Goal: Task Accomplishment & Management: Complete application form

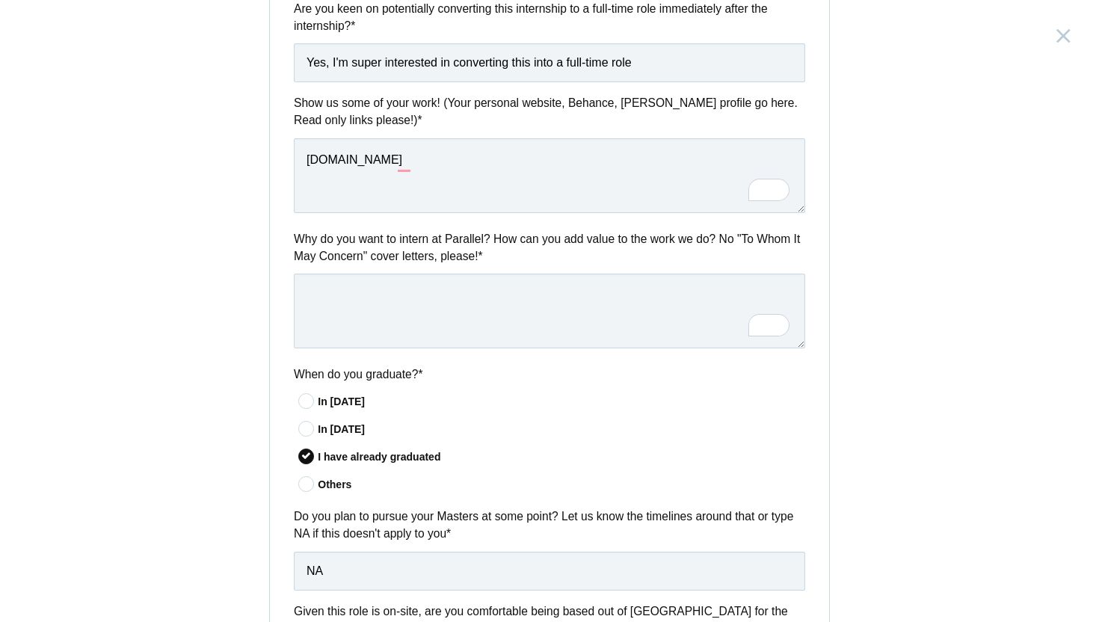
scroll to position [542, 0]
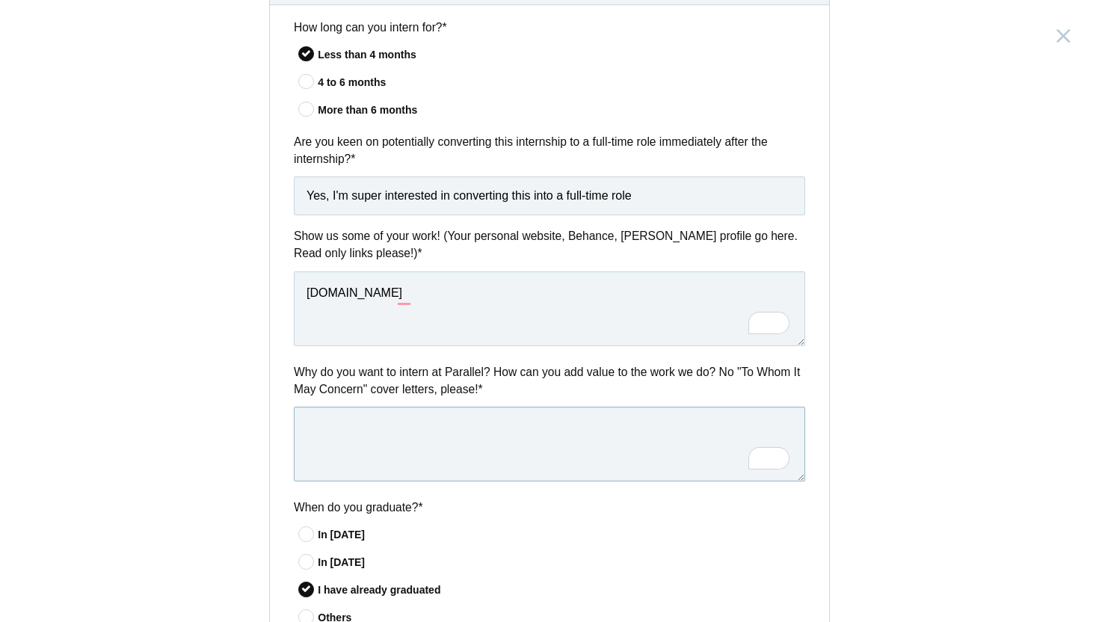
click at [447, 444] on textarea "To enrich screen reader interactions, please activate Accessibility in Grammarl…" at bounding box center [550, 444] width 512 height 75
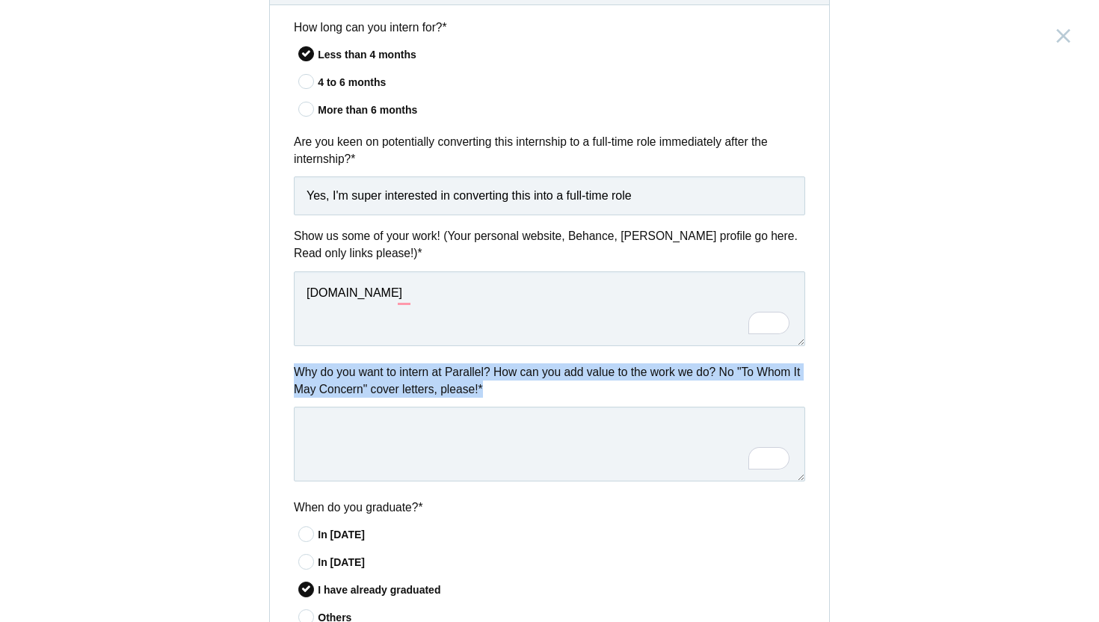
drag, startPoint x: 551, startPoint y: 390, endPoint x: 295, endPoint y: 376, distance: 256.9
click at [295, 376] on label "Why do you want to intern at Parallel? How can you add value to the work we do?…" at bounding box center [550, 381] width 512 height 35
copy label "Why do you want to intern at Parallel? How can you add value to the work we do?…"
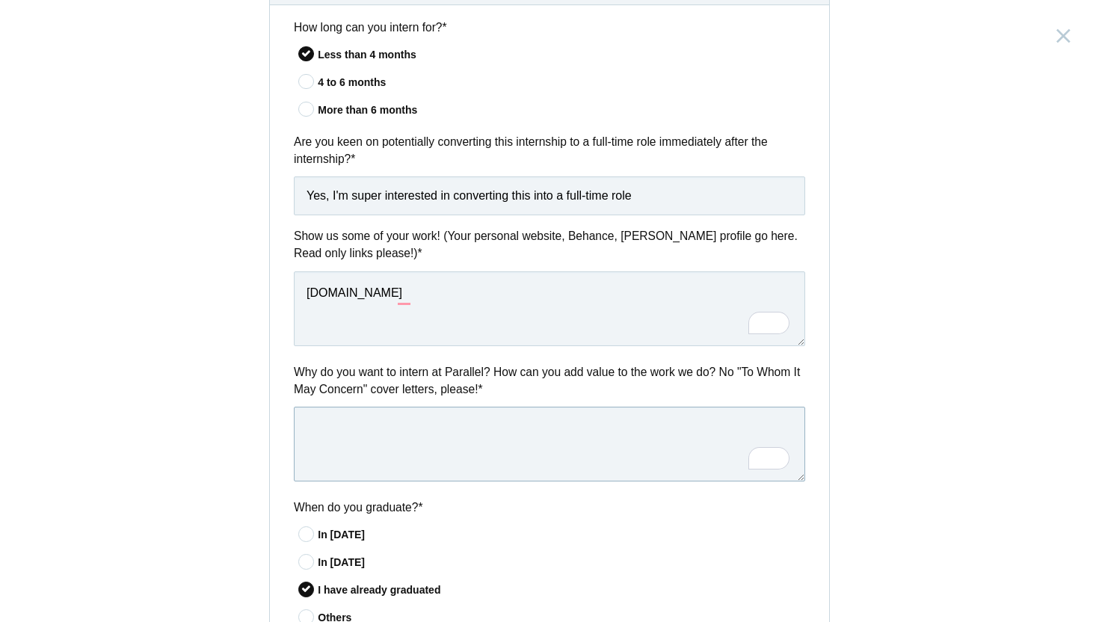
click at [473, 435] on textarea "To enrich screen reader interactions, please activate Accessibility in Grammarl…" at bounding box center [550, 444] width 512 height 75
paste textarea "I bring a unique mix of strategy and creativity: I started my career in program…"
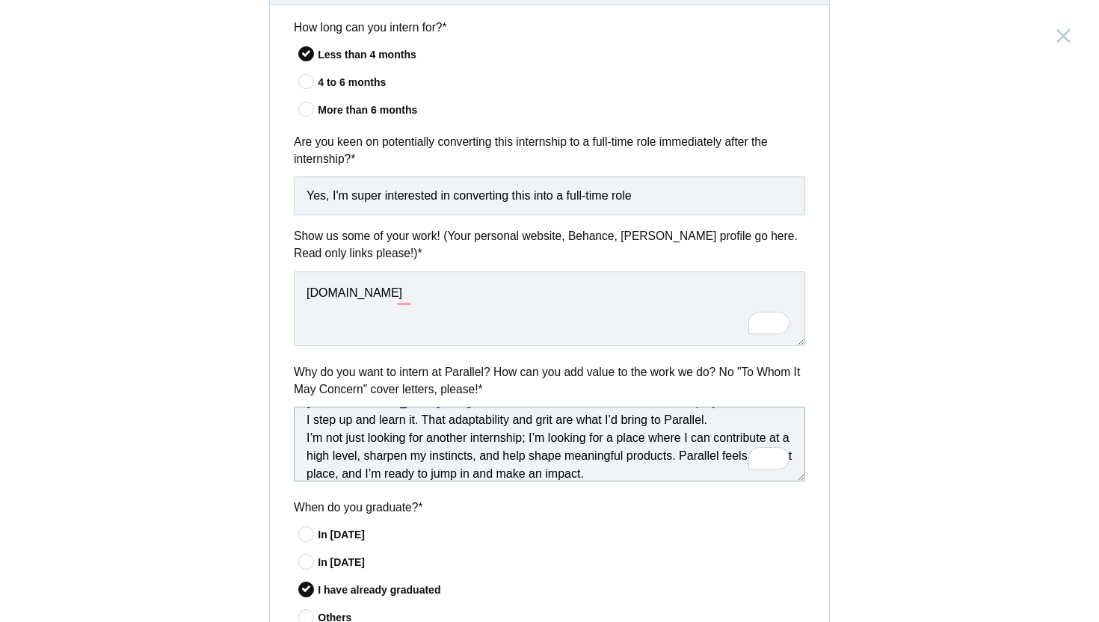
scroll to position [0, 0]
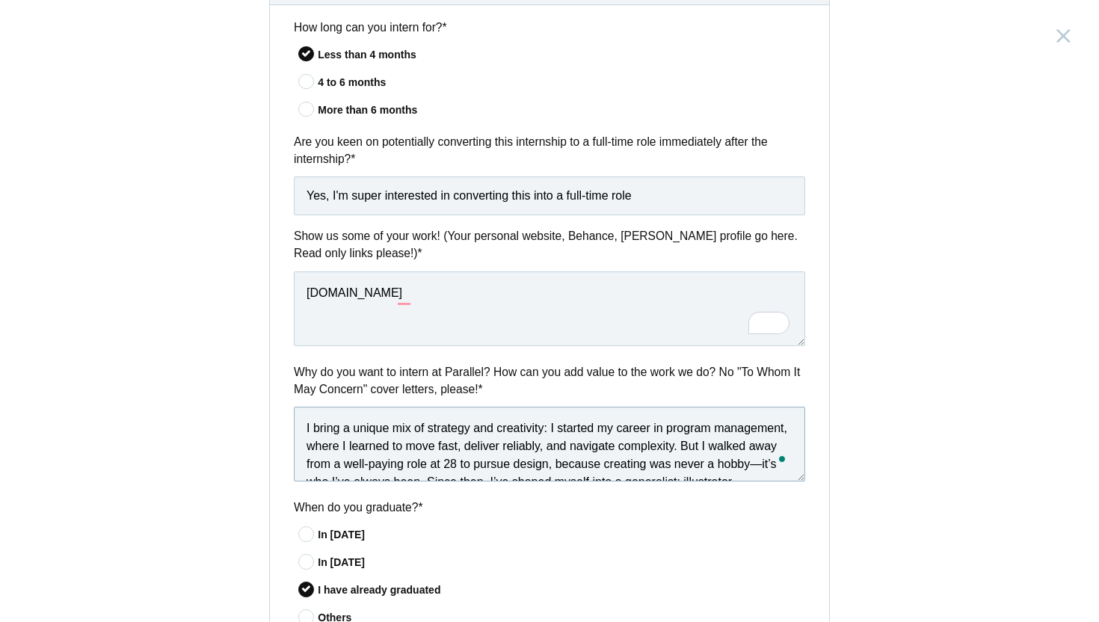
click at [553, 434] on textarea "I bring a unique mix of strategy and creativity: I started my career in program…" at bounding box center [550, 444] width 512 height 75
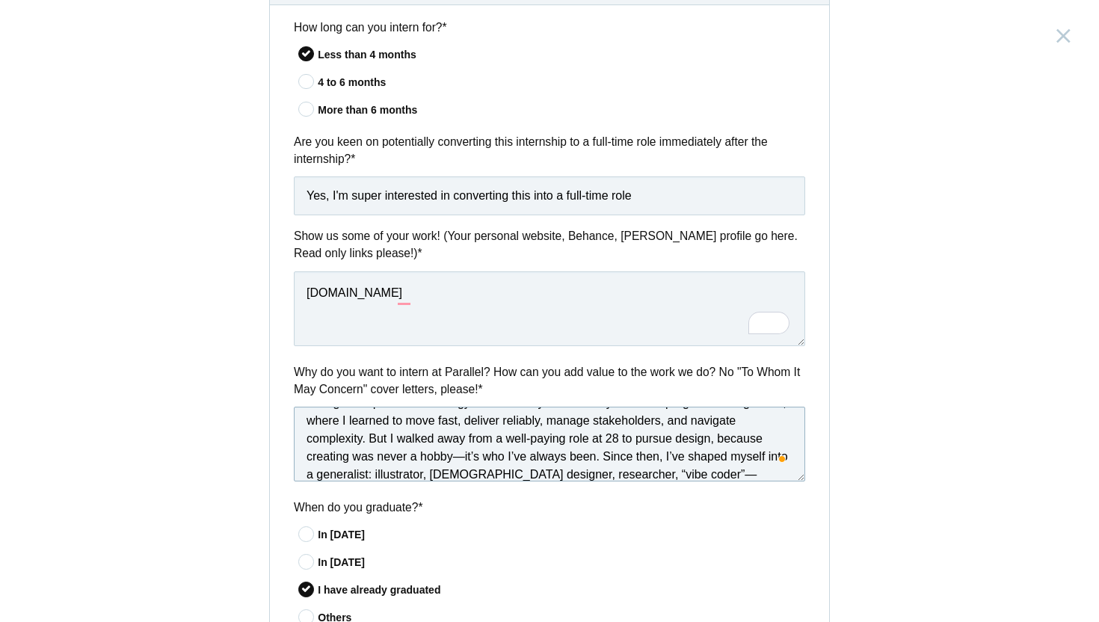
click at [462, 461] on textarea "I bring a unique mix of strategy and creativity. I started my career in program…" at bounding box center [550, 444] width 512 height 75
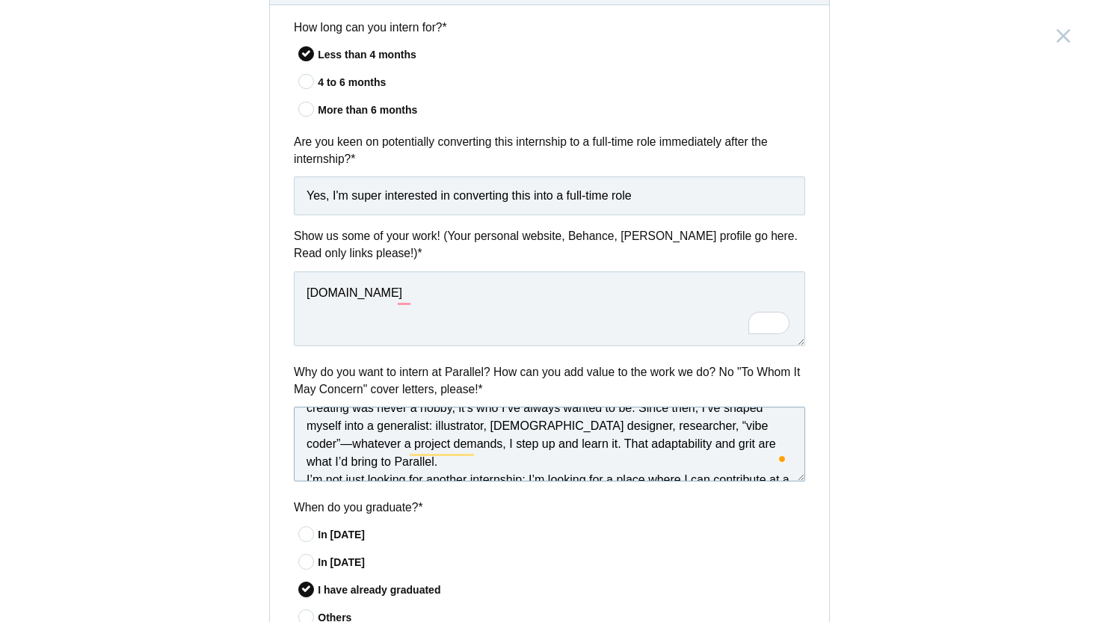
click at [692, 428] on textarea "I bring a unique mix of strategy and creativity. I started my career in program…" at bounding box center [550, 444] width 512 height 75
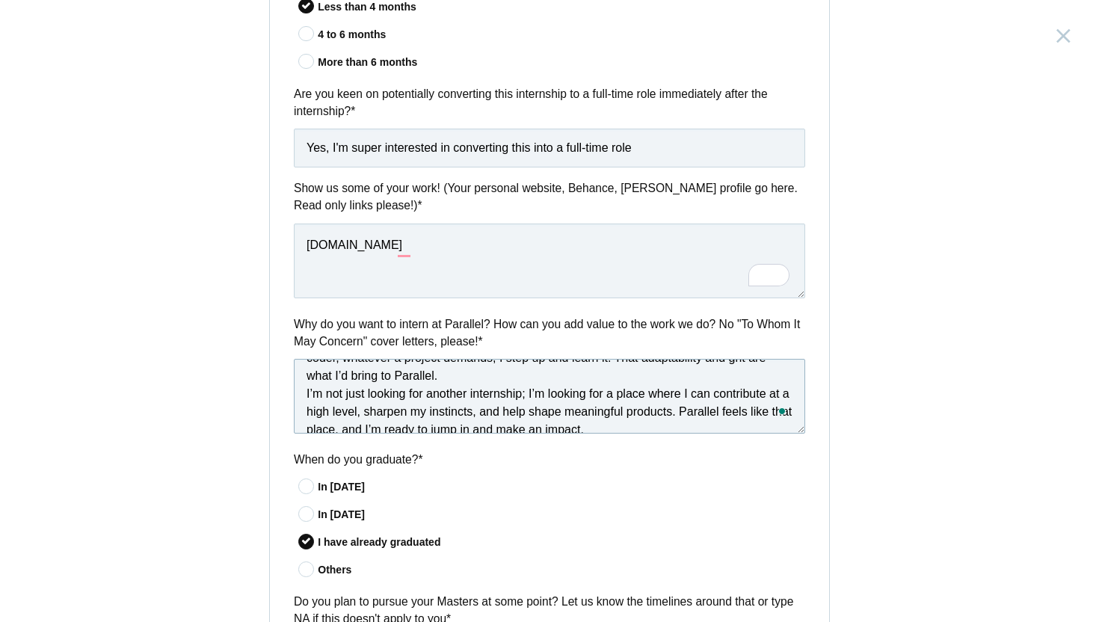
scroll to position [589, 0]
click at [638, 419] on textarea "I bring a unique mix of strategy and creativity. I started my career in program…" at bounding box center [550, 397] width 512 height 75
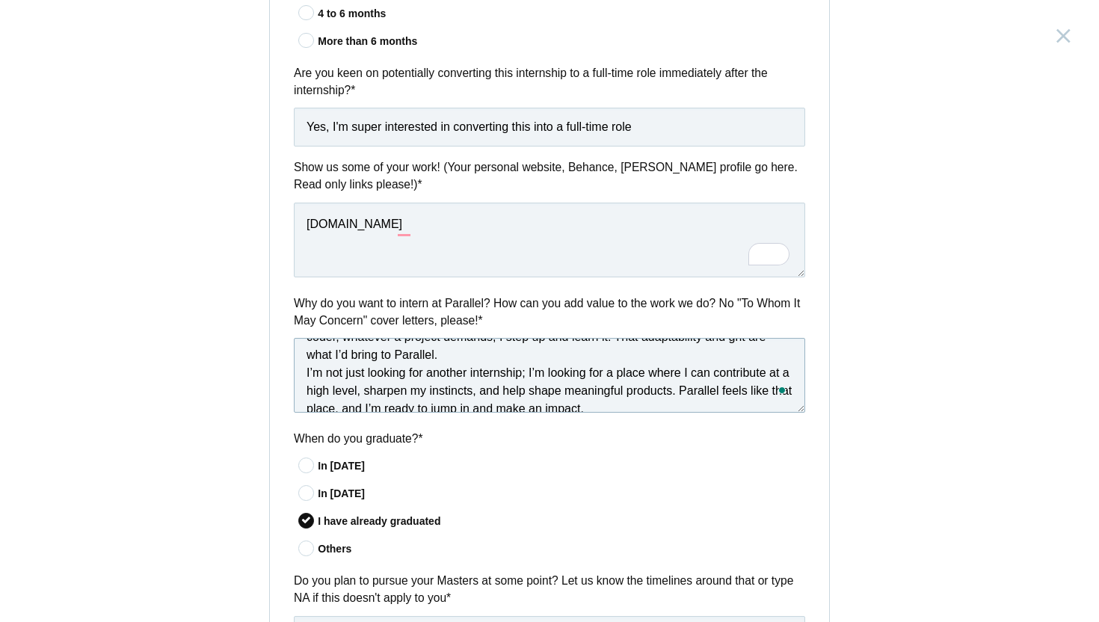
scroll to position [609, 0]
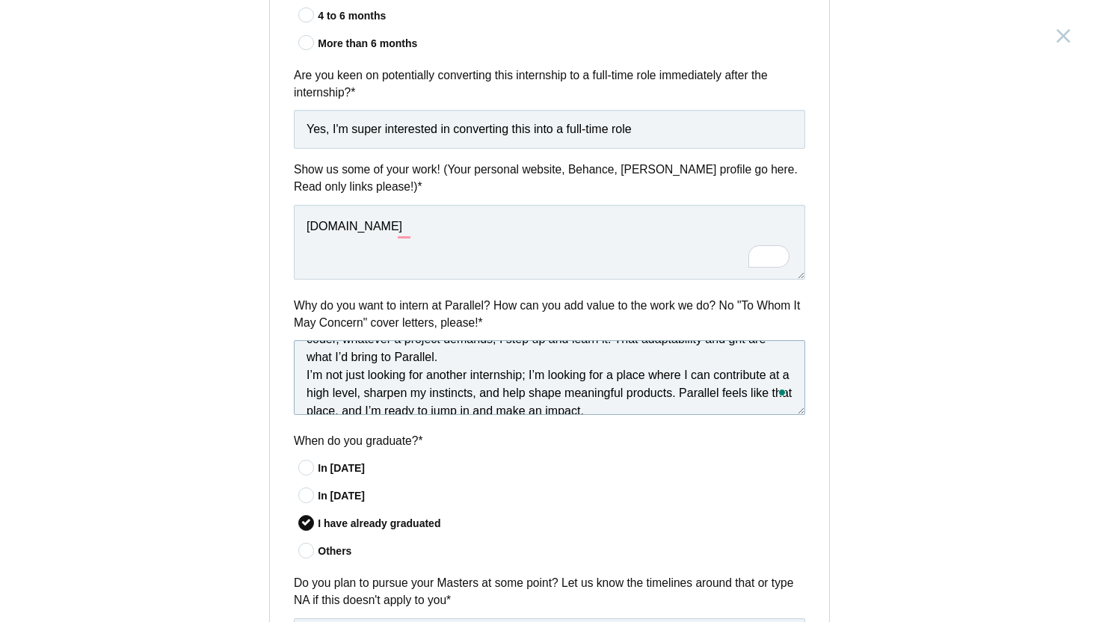
click at [420, 363] on textarea "I bring a unique mix of strategy and creativity. I started my career in program…" at bounding box center [550, 377] width 512 height 75
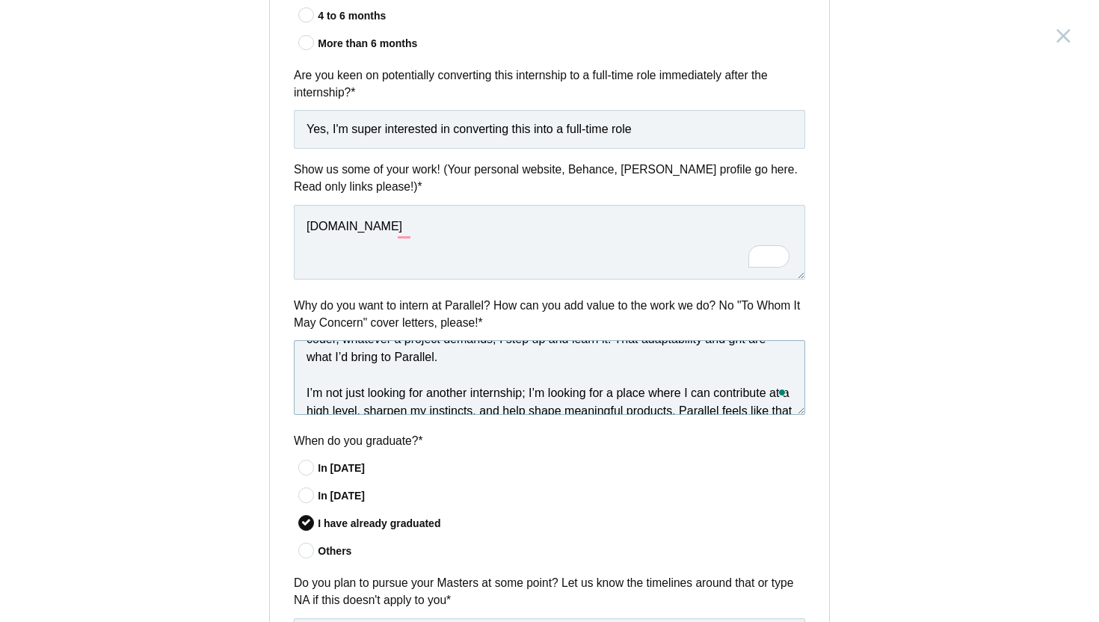
scroll to position [116, 0]
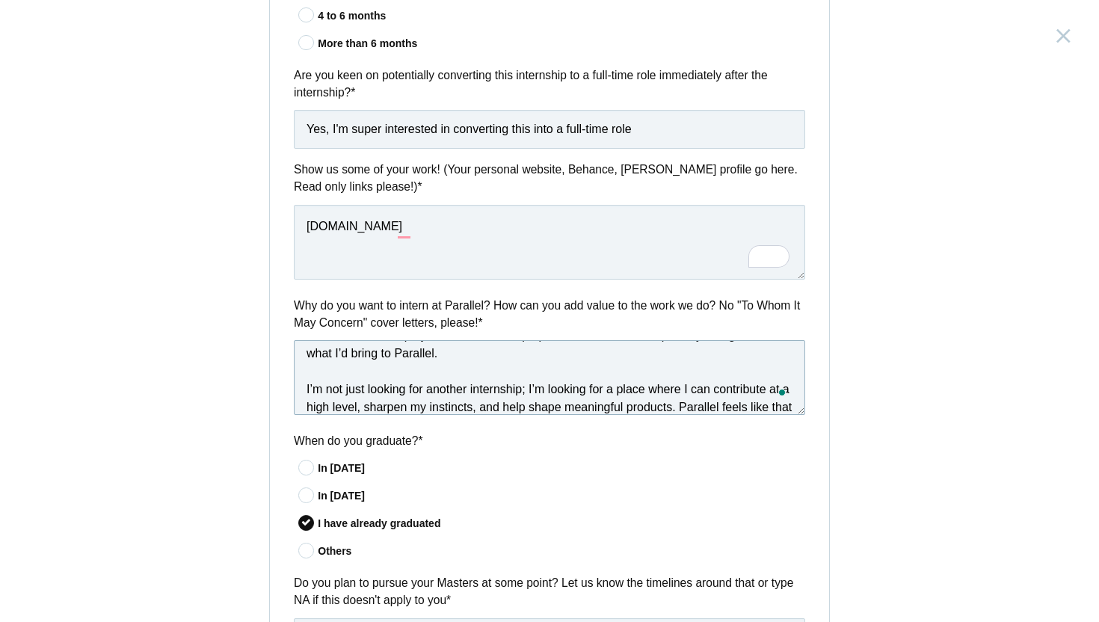
paste textarea "see Parallel as the kind of studio where I can both give and receive—a place to…"
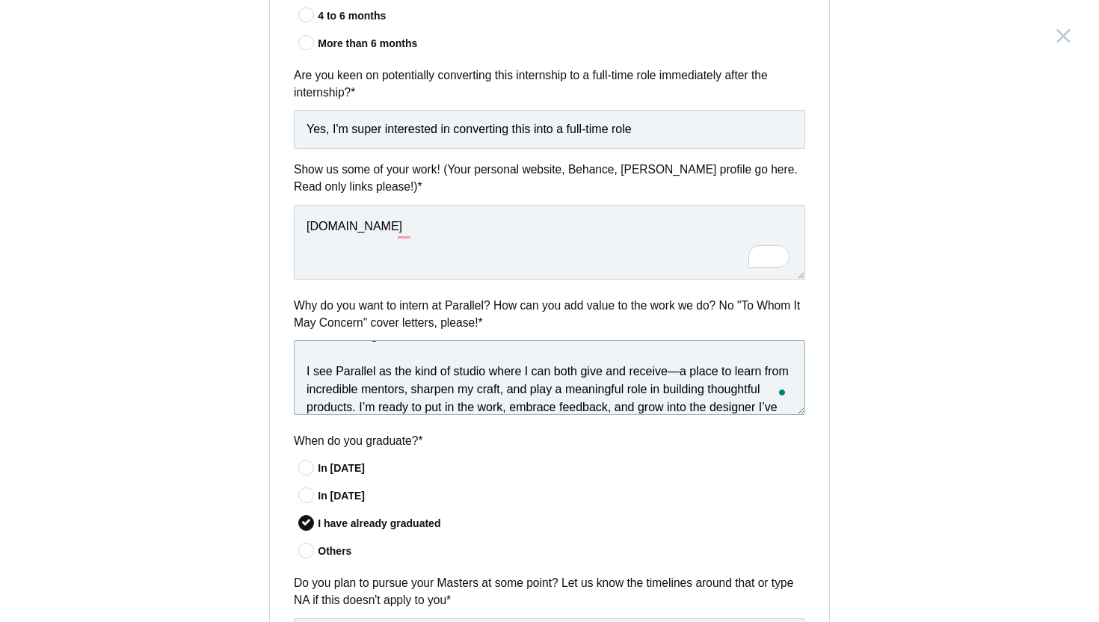
scroll to position [105, 0]
click at [678, 362] on textarea "I bring a unique mix of strategy and creativity. I started my career in program…" at bounding box center [550, 377] width 512 height 75
click at [333, 381] on textarea "I bring a unique mix of strategy and creativity. I started my career in program…" at bounding box center [550, 377] width 512 height 75
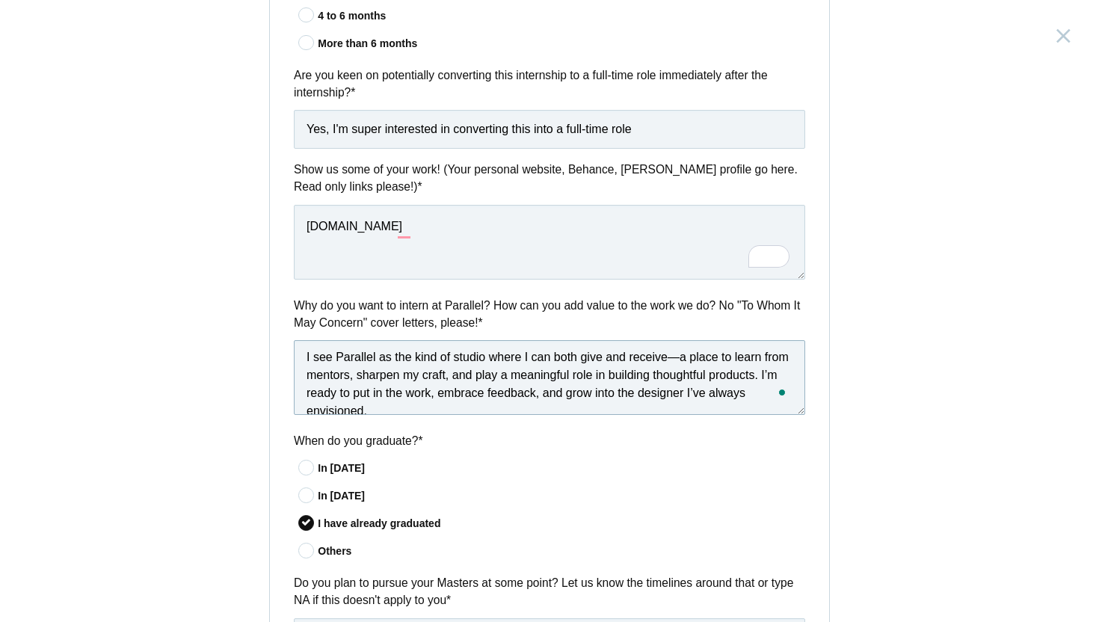
click at [510, 396] on textarea "I bring a unique mix of strategy and creativity. I started my career in program…" at bounding box center [550, 377] width 512 height 75
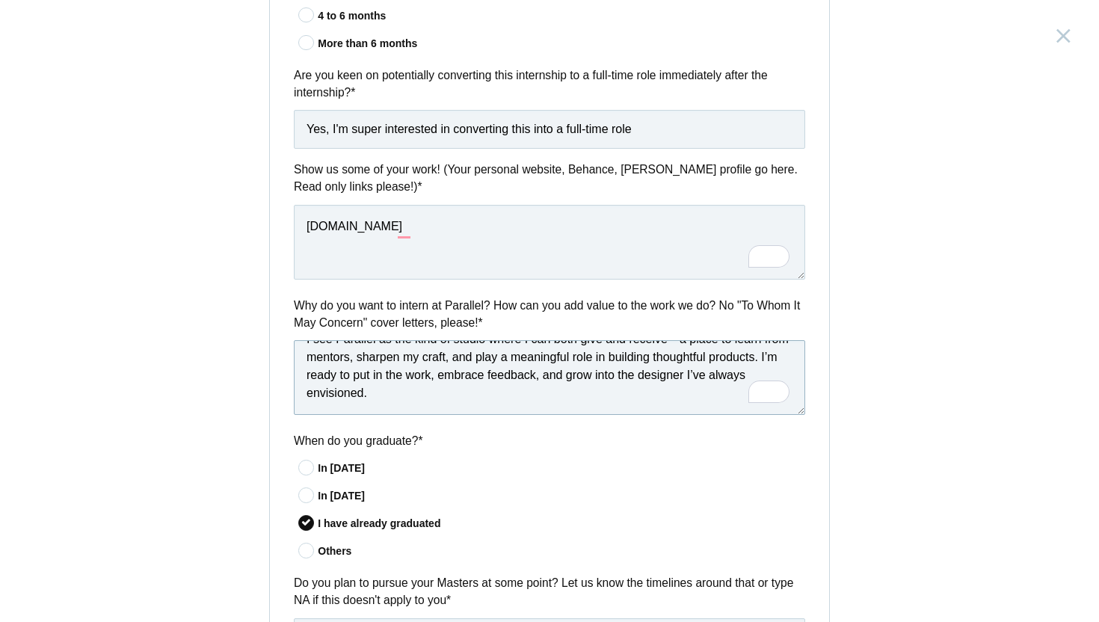
paste textarea "What drew me to Parallel is not just the quality of your work, but the mindset …"
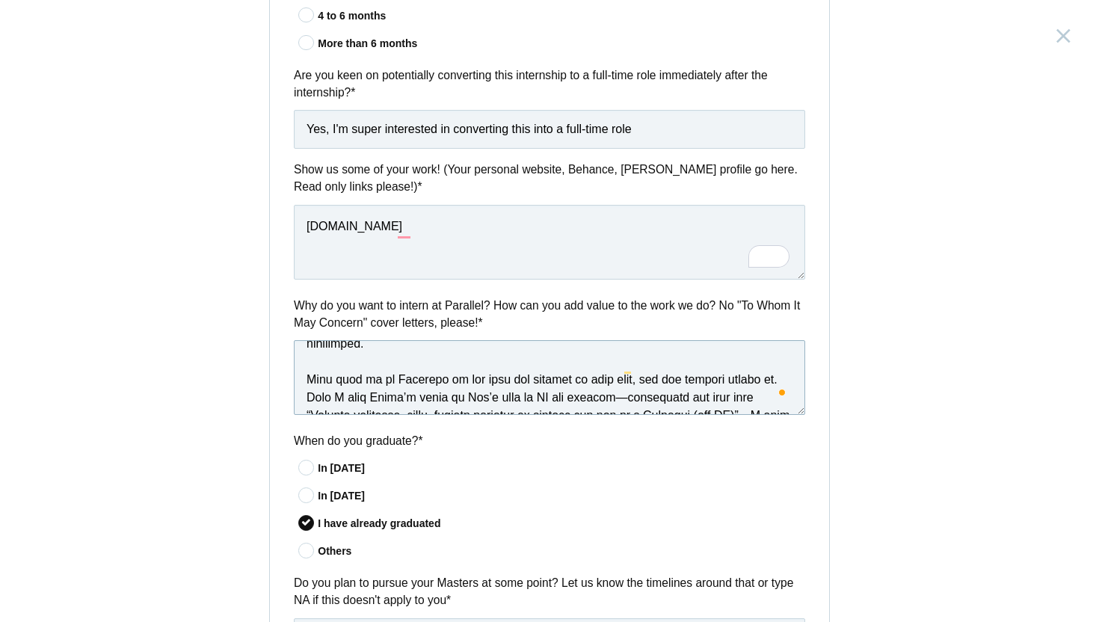
click at [774, 361] on textarea "To enrich screen reader interactions, please activate Accessibility in Grammarl…" at bounding box center [550, 377] width 512 height 75
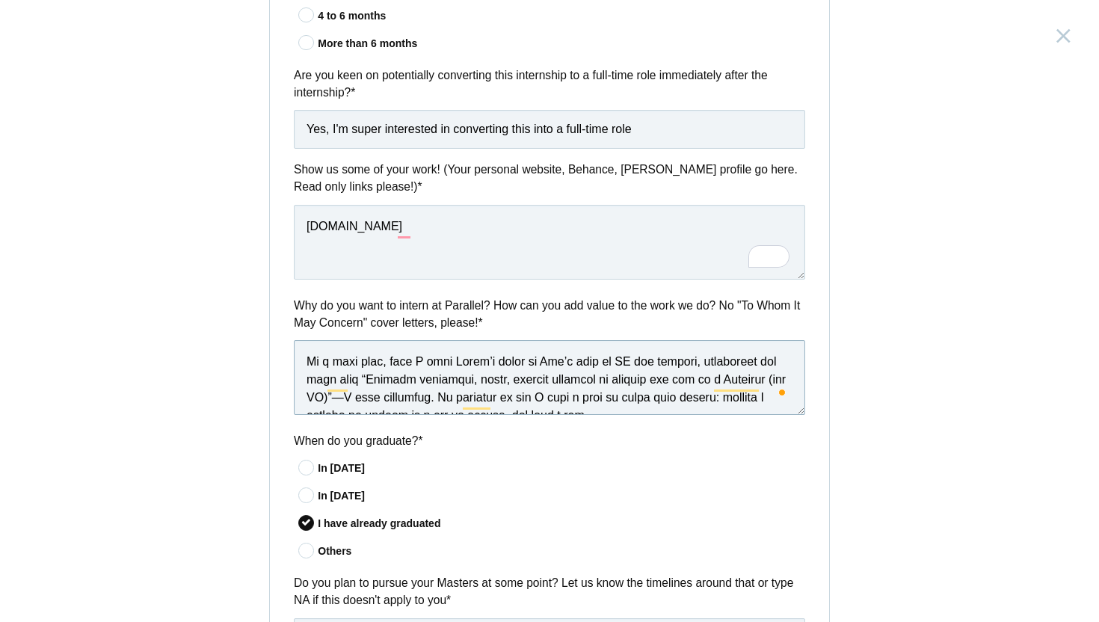
click at [429, 382] on textarea "To enrich screen reader interactions, please activate Accessibility in Grammarl…" at bounding box center [550, 377] width 512 height 75
click at [525, 383] on textarea "To enrich screen reader interactions, please activate Accessibility in Grammarl…" at bounding box center [550, 377] width 512 height 75
click at [423, 385] on textarea "To enrich screen reader interactions, please activate Accessibility in Grammarl…" at bounding box center [550, 377] width 512 height 75
type textarea "I bring a unique mix of strategy and creativity. I started my career in program…"
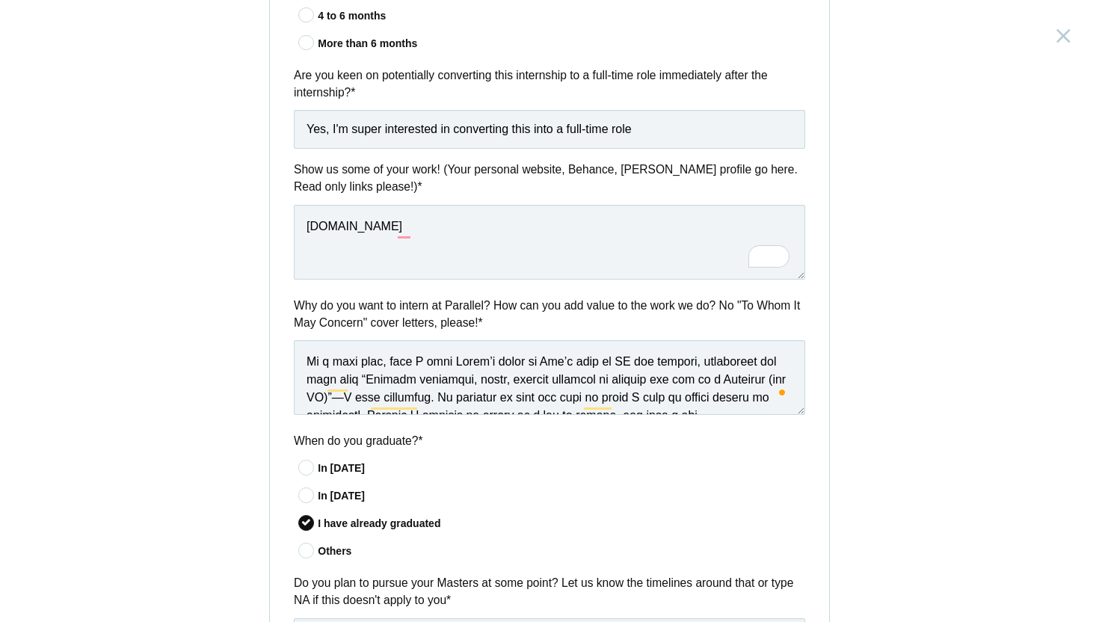
click at [886, 402] on div "Product Design Intern India, Bangalore Submitting form failed, try again. Retry…" at bounding box center [549, 311] width 1099 height 622
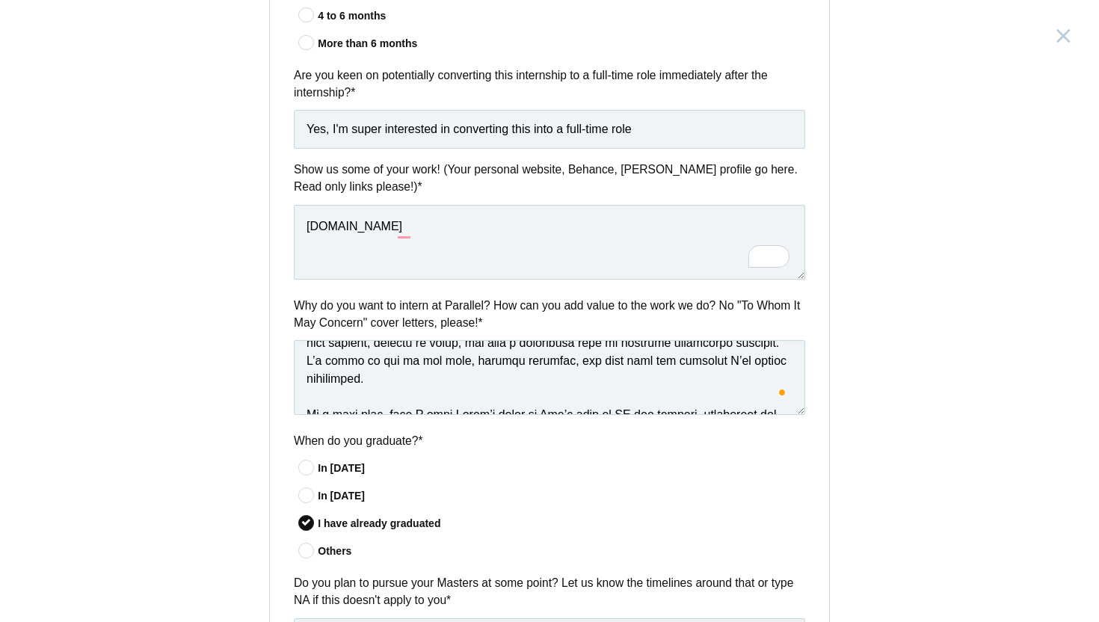
scroll to position [162, 0]
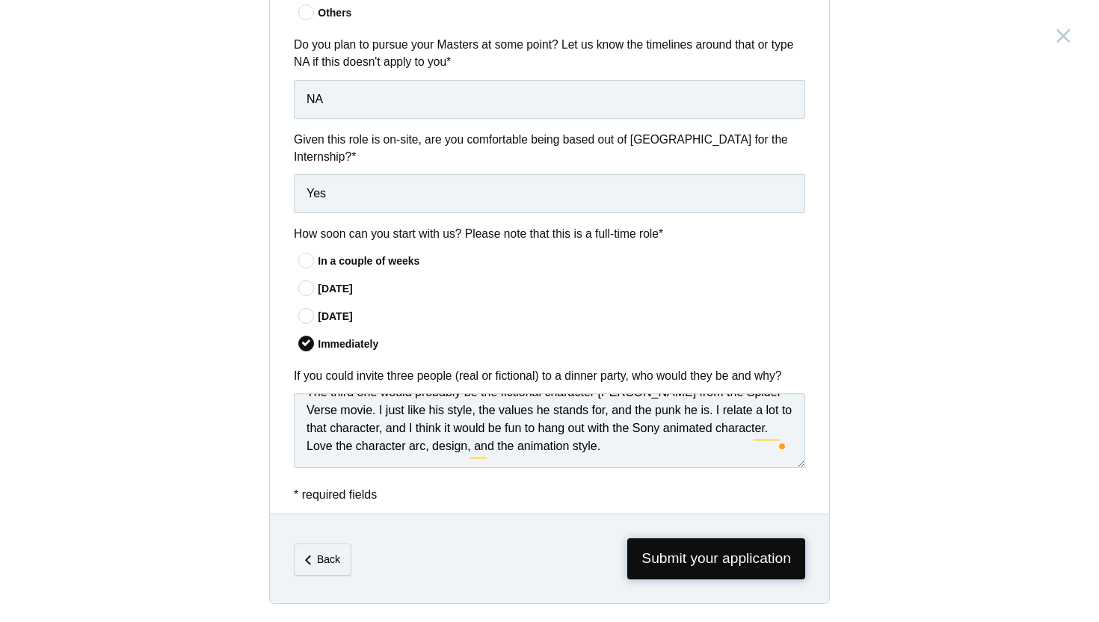
click at [697, 559] on span "Submit your application" at bounding box center [717, 559] width 178 height 41
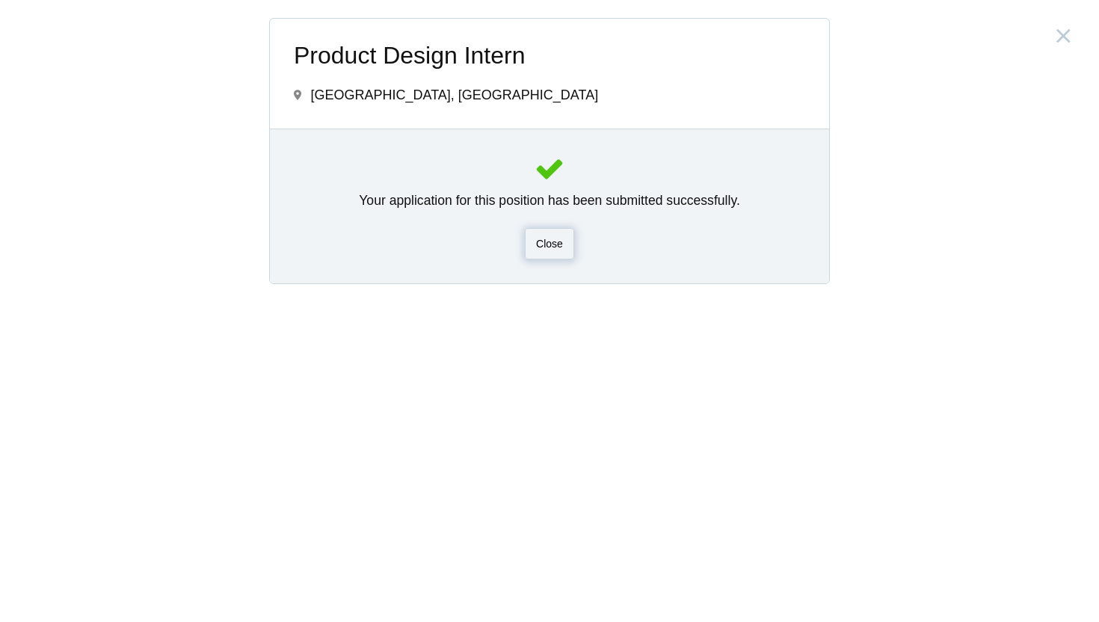
click at [535, 244] on div "Close" at bounding box center [549, 243] width 49 height 31
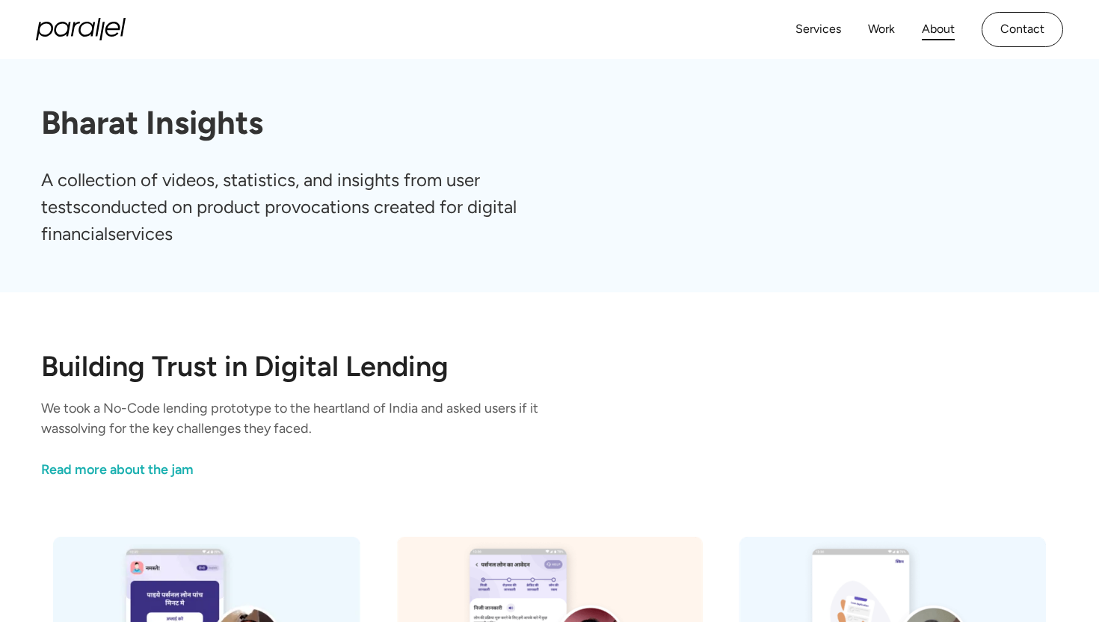
click at [940, 35] on link "About" at bounding box center [938, 30] width 33 height 22
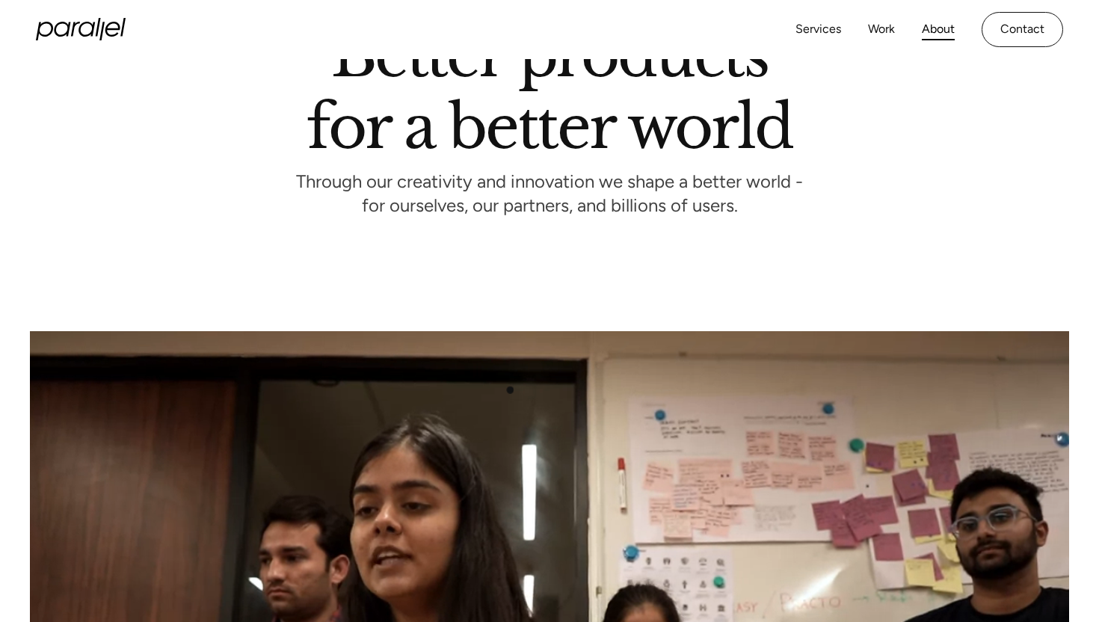
scroll to position [506, 0]
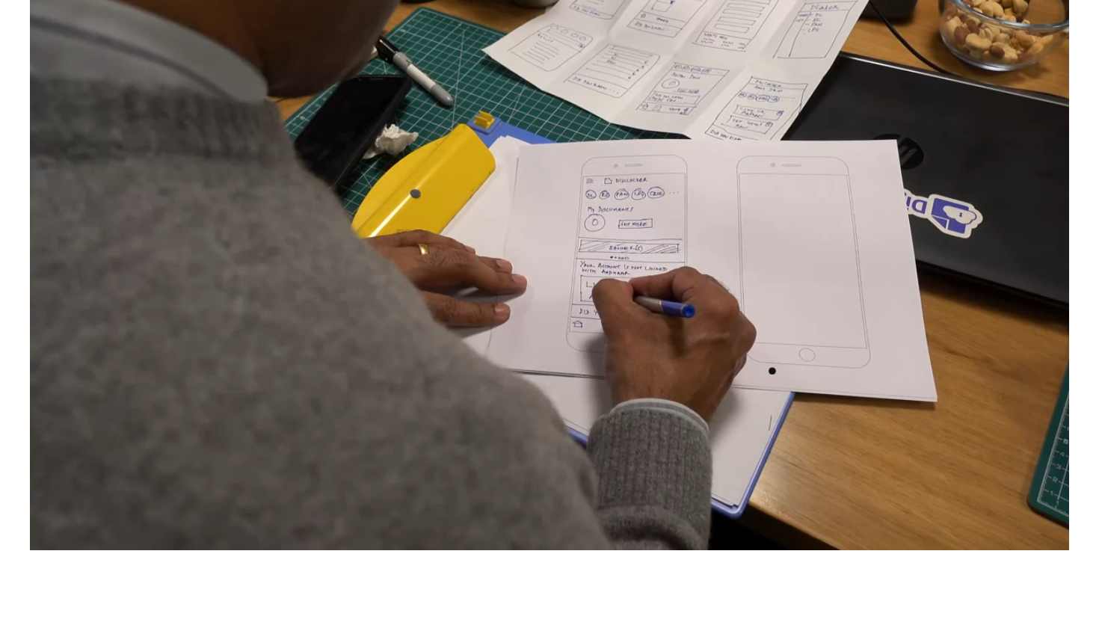
click at [773, 372] on video at bounding box center [550, 251] width 1040 height 598
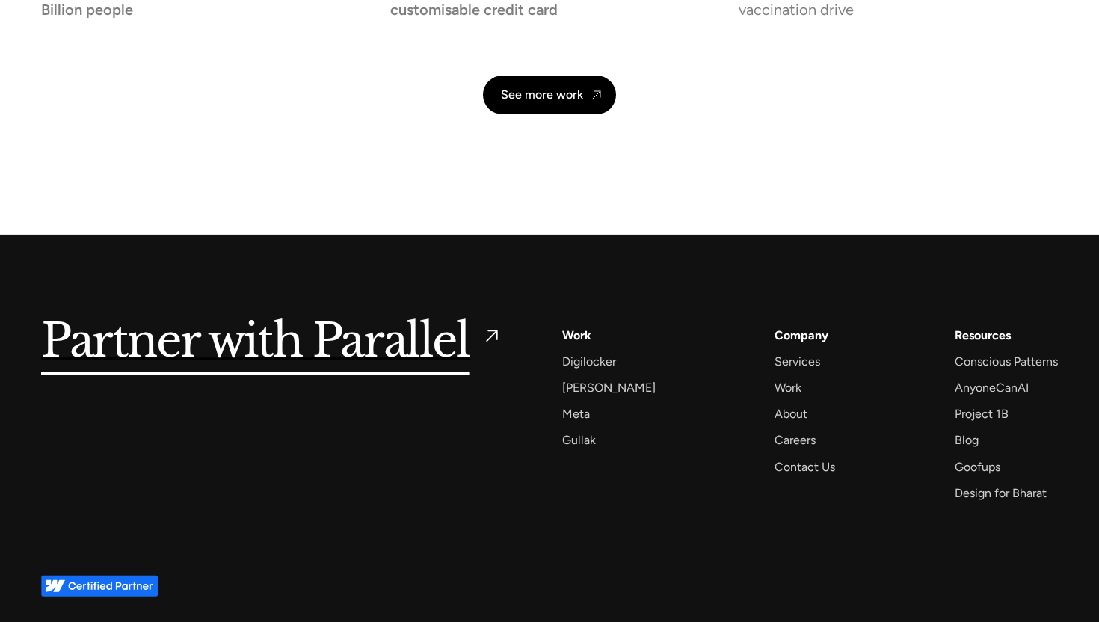
scroll to position [3533, 0]
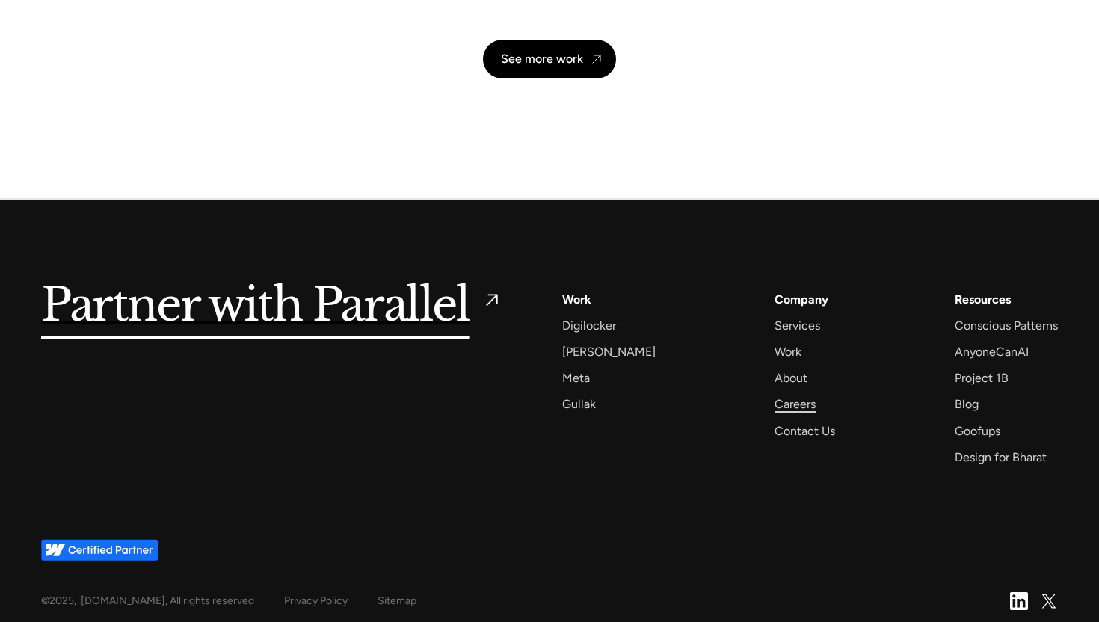
click at [775, 411] on div "Careers" at bounding box center [795, 404] width 41 height 20
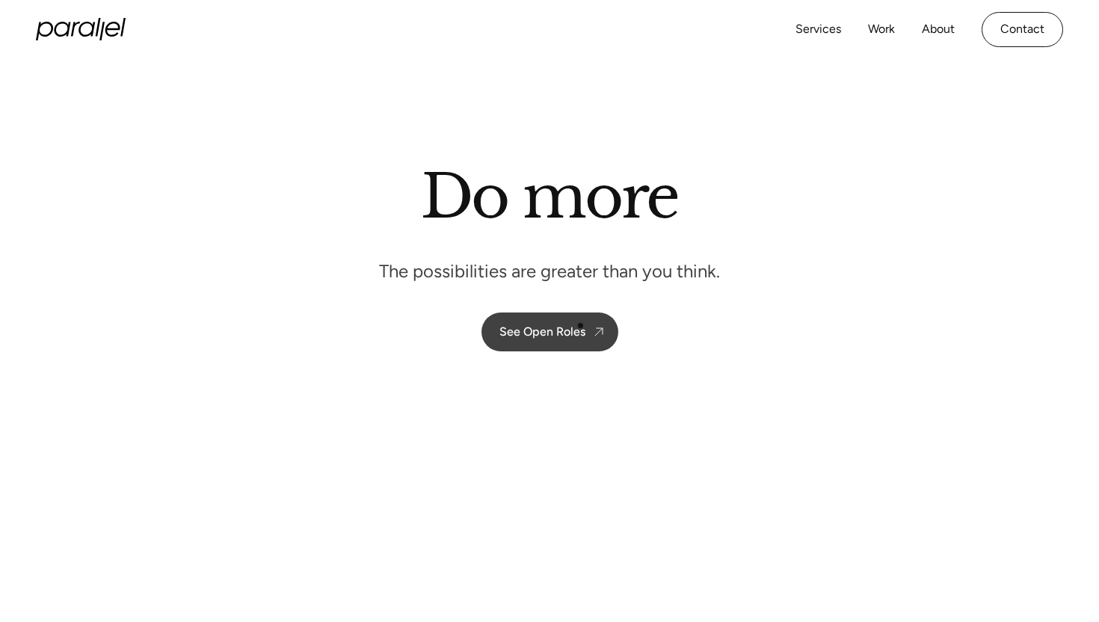
click at [580, 327] on div "See Open Roles" at bounding box center [543, 332] width 86 height 14
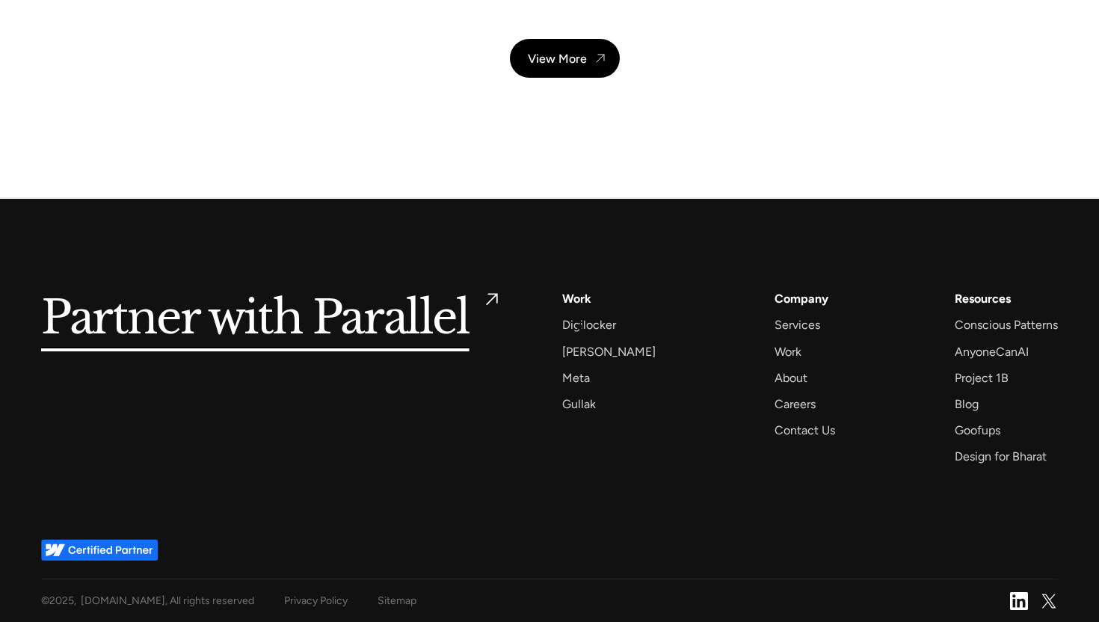
scroll to position [5342, 0]
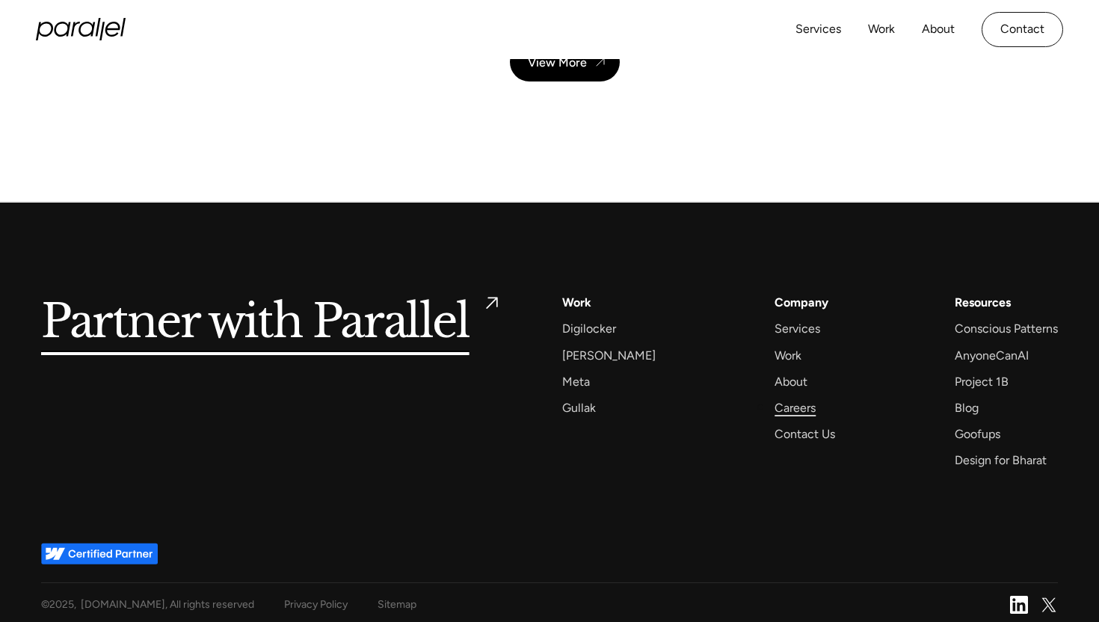
click at [775, 405] on div "Careers" at bounding box center [795, 408] width 41 height 20
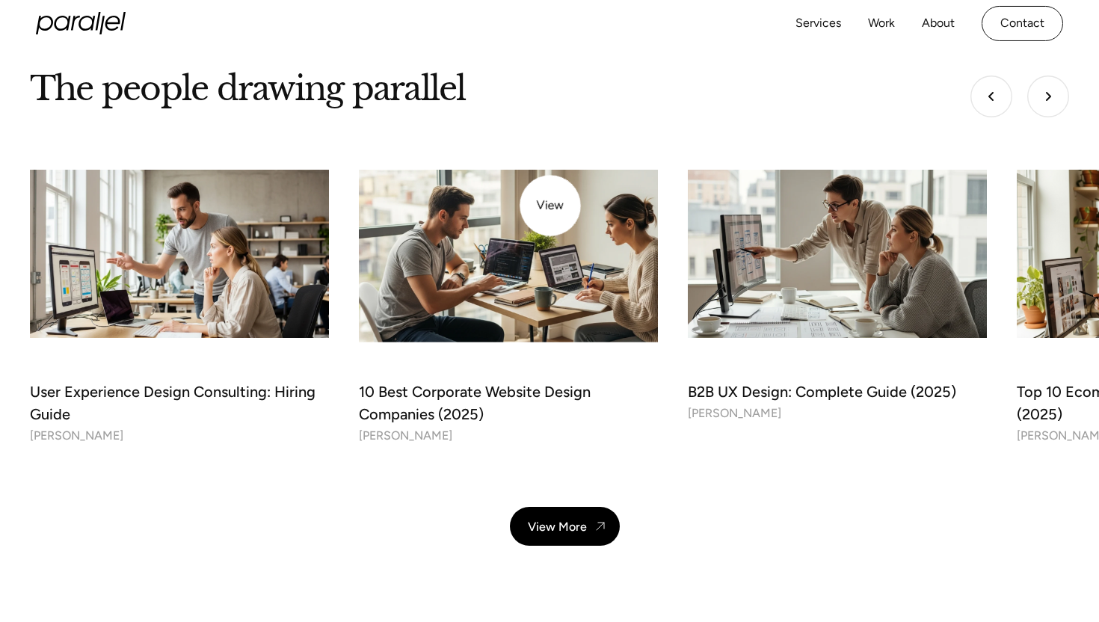
scroll to position [4877, 0]
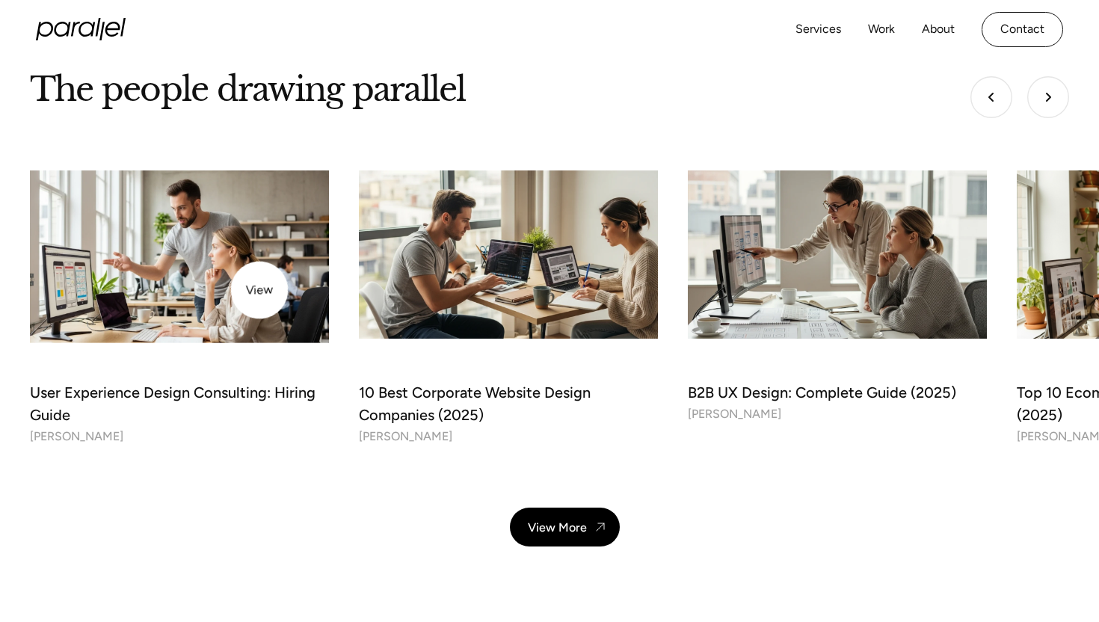
click at [260, 290] on img at bounding box center [179, 254] width 314 height 177
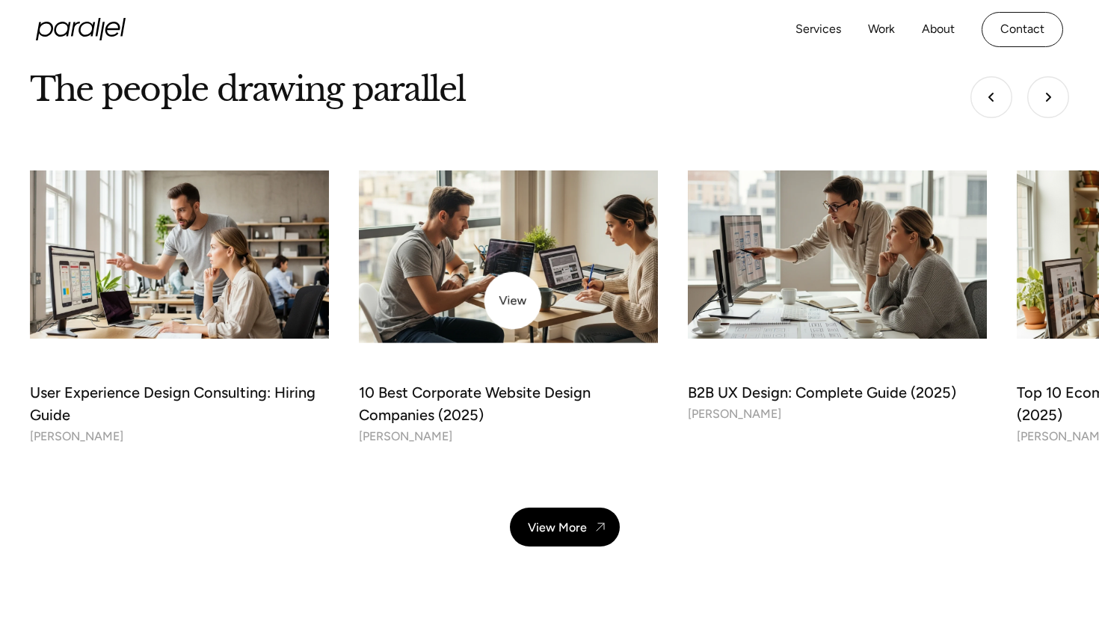
click at [513, 301] on img at bounding box center [509, 254] width 314 height 177
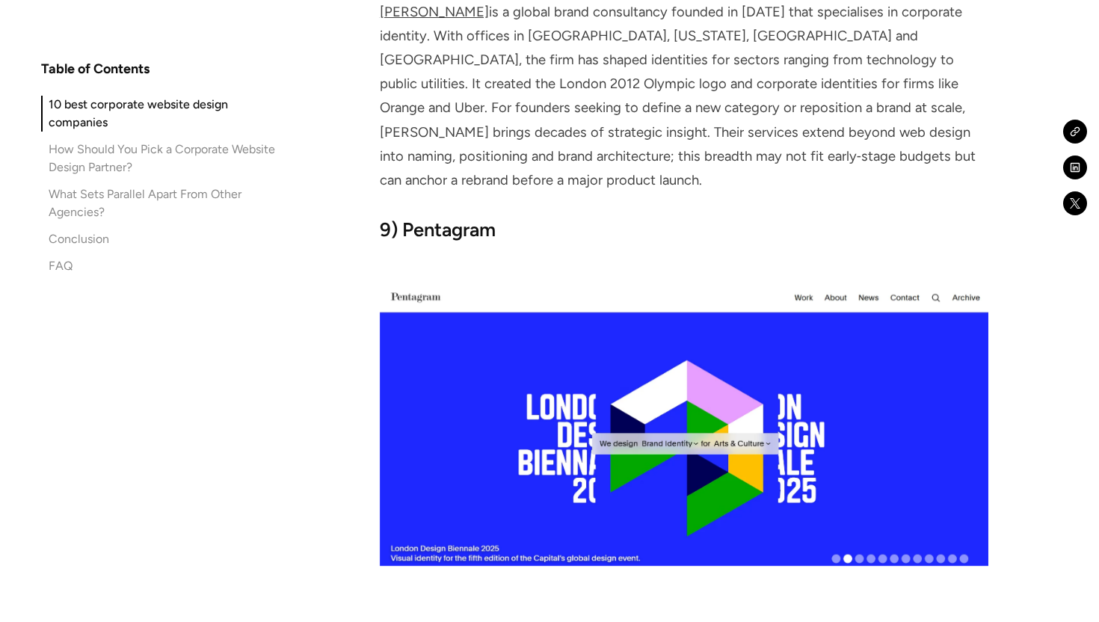
scroll to position [6405, 0]
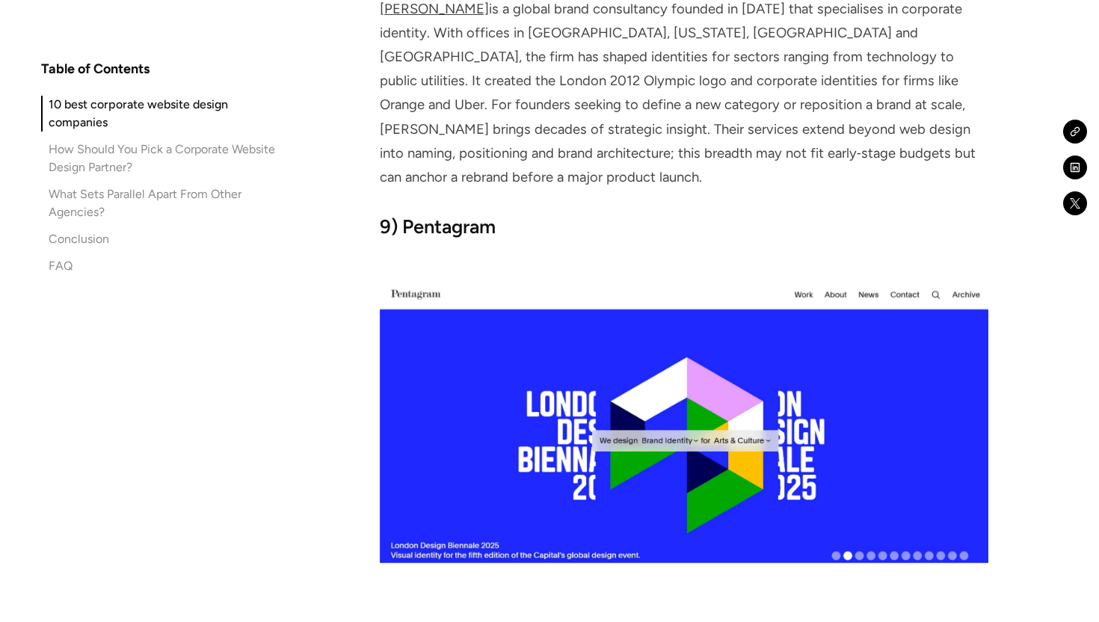
click at [638, 336] on img at bounding box center [684, 422] width 609 height 281
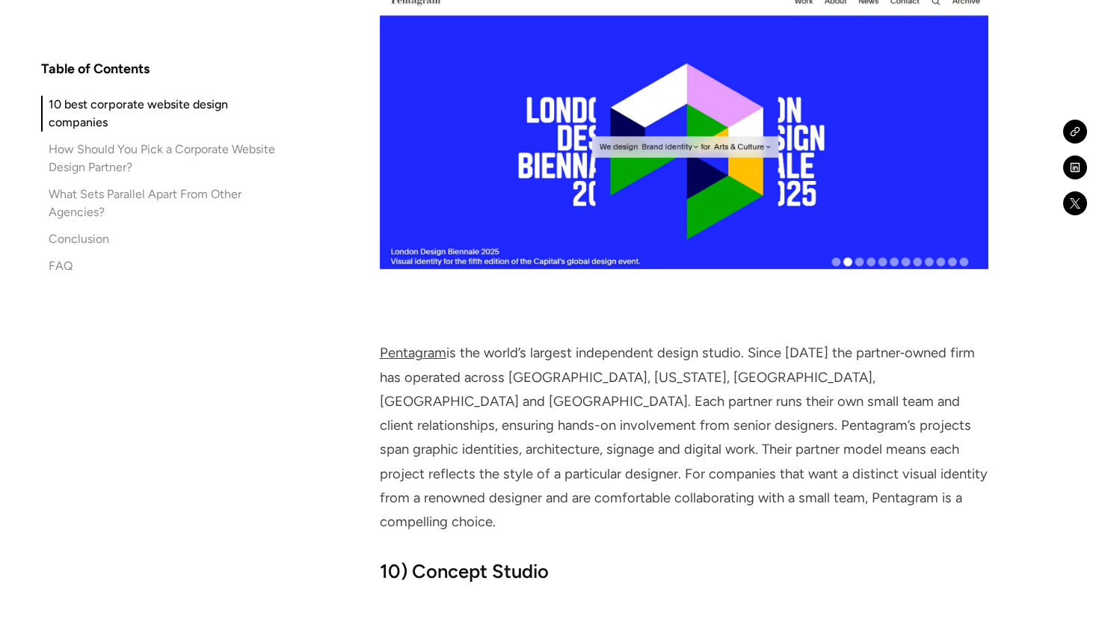
scroll to position [6713, 0]
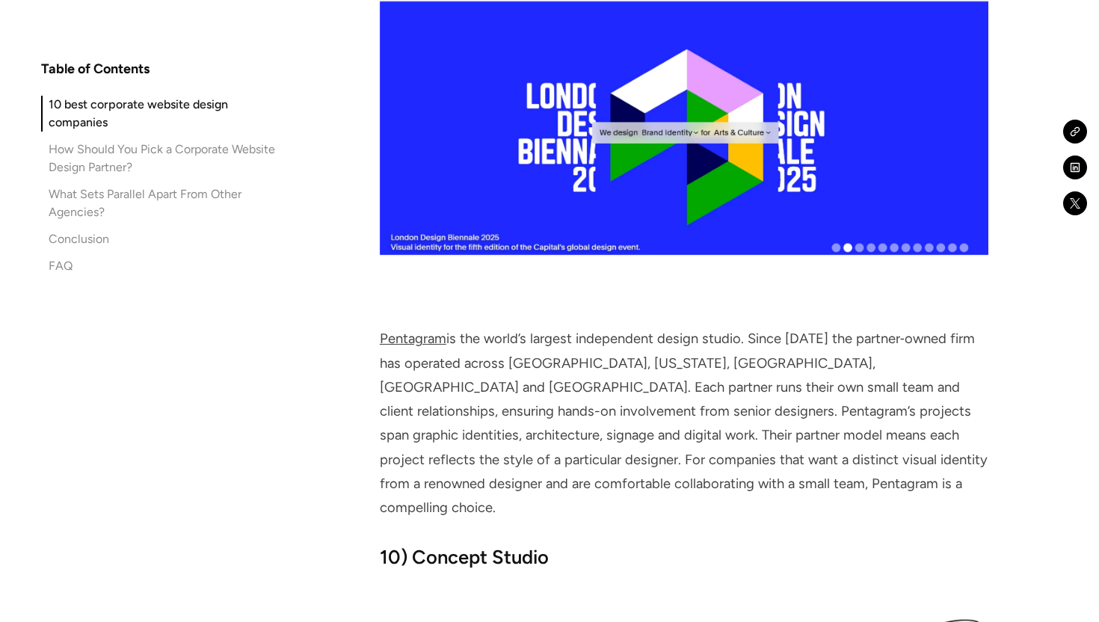
click at [417, 331] on link "Pentagram" at bounding box center [413, 339] width 67 height 16
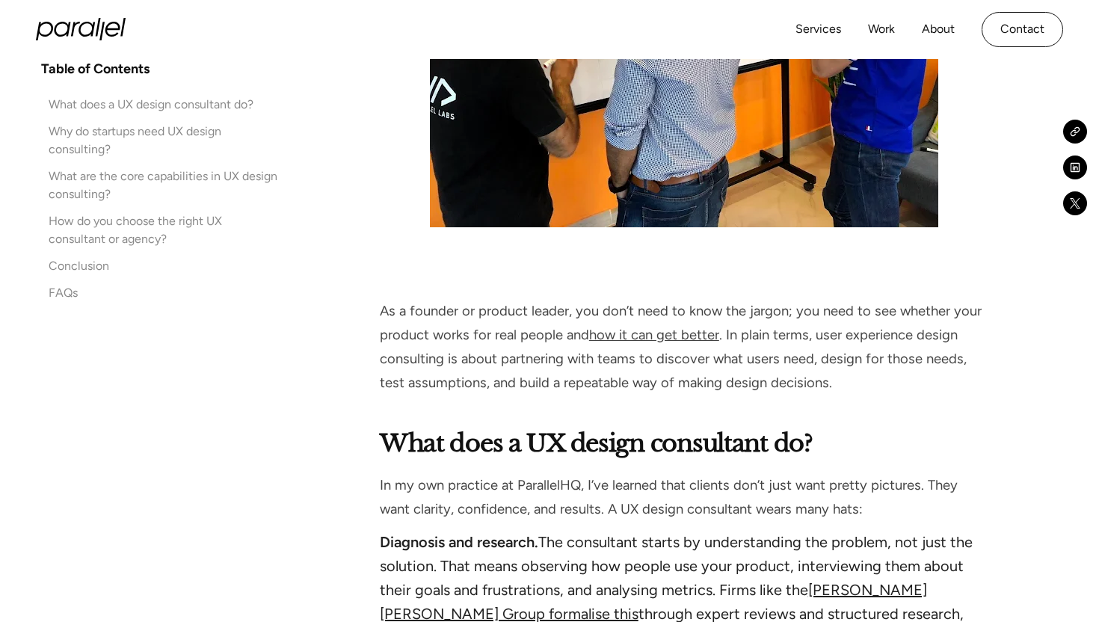
scroll to position [1340, 0]
